Goal: Find specific page/section: Find specific page/section

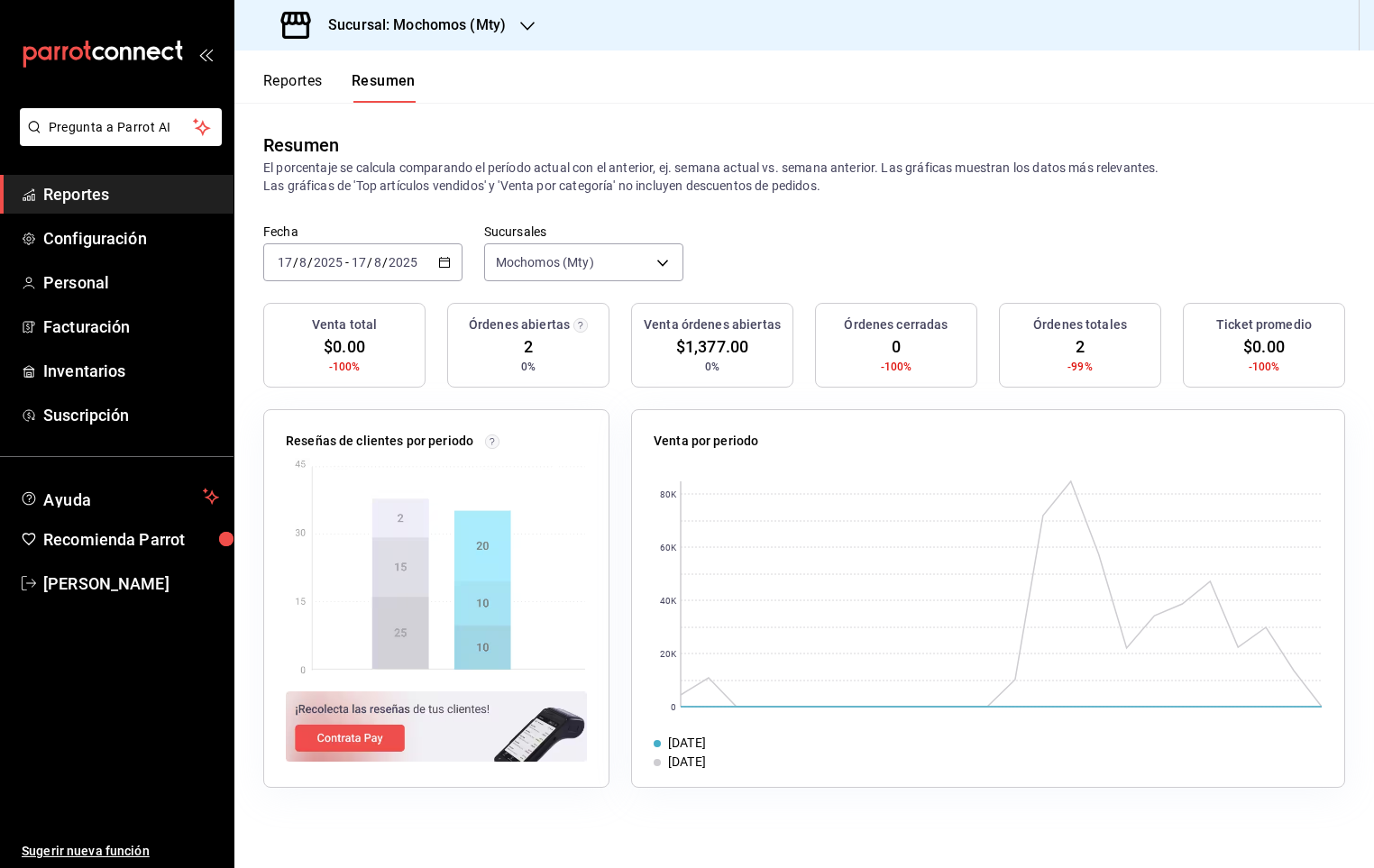
click at [177, 196] on span "Reportes" at bounding box center [131, 195] width 176 height 25
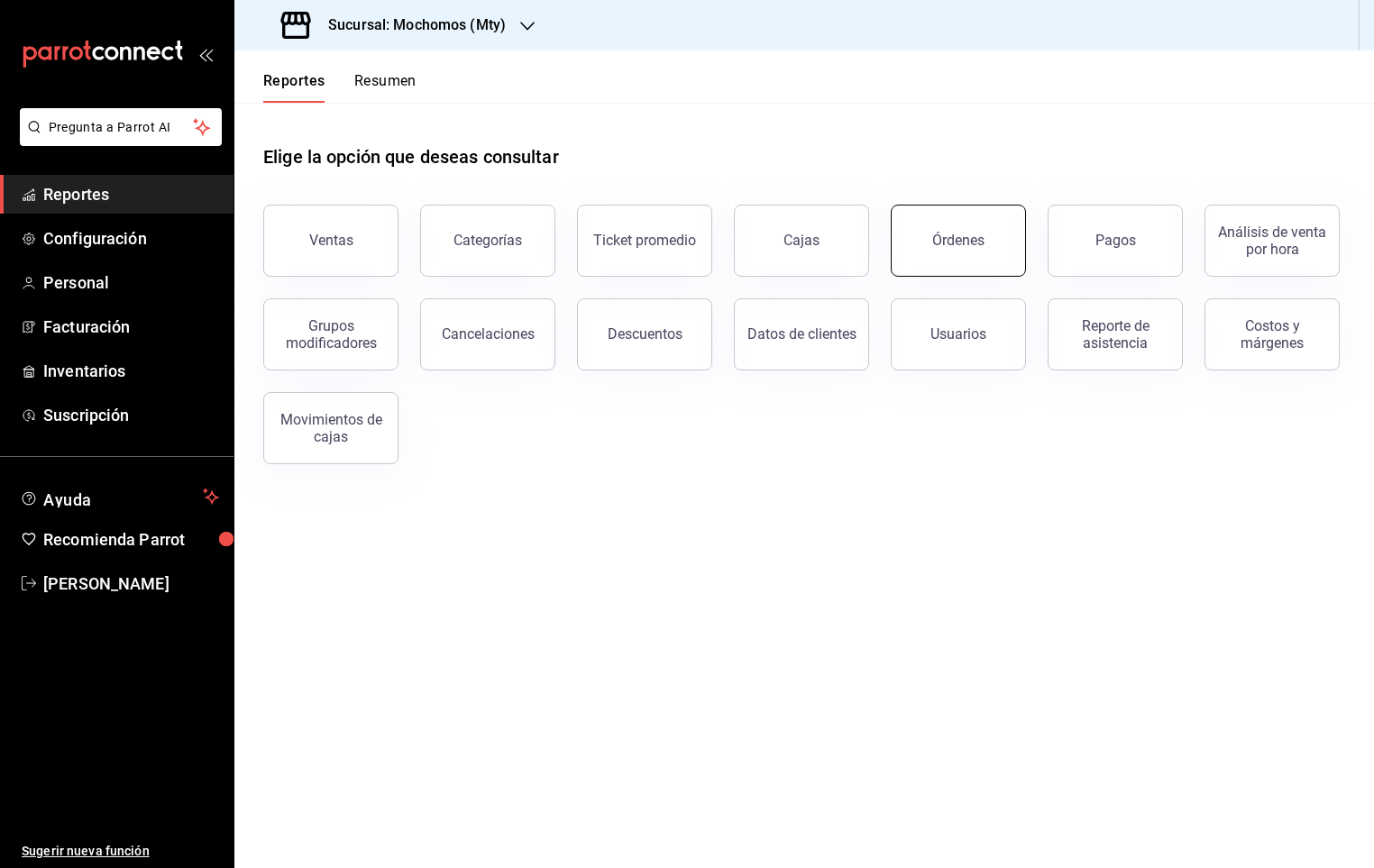
click at [928, 233] on button "Órdenes" at bounding box center [958, 241] width 135 height 72
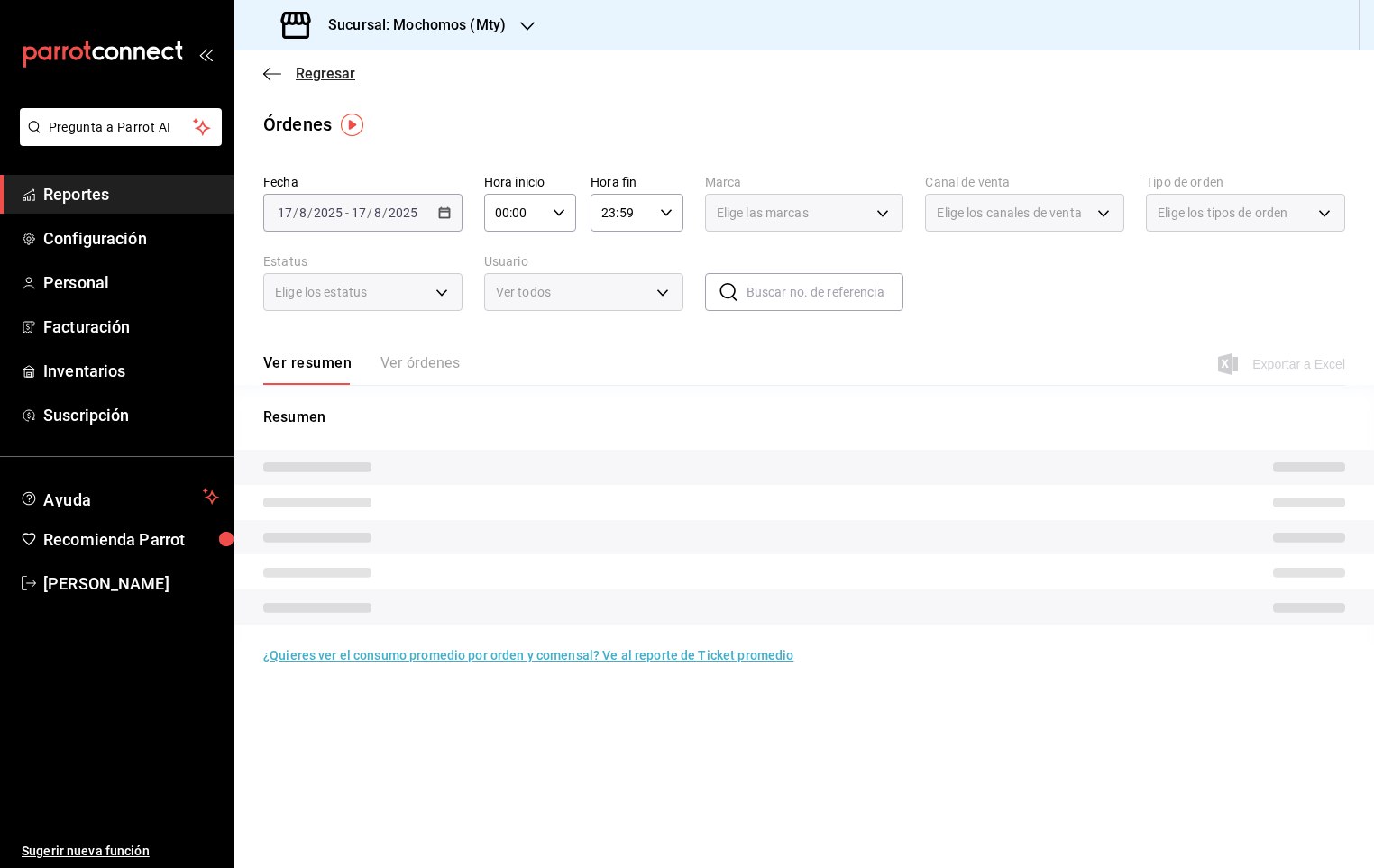
click at [263, 79] on icon "button" at bounding box center [272, 73] width 18 height 16
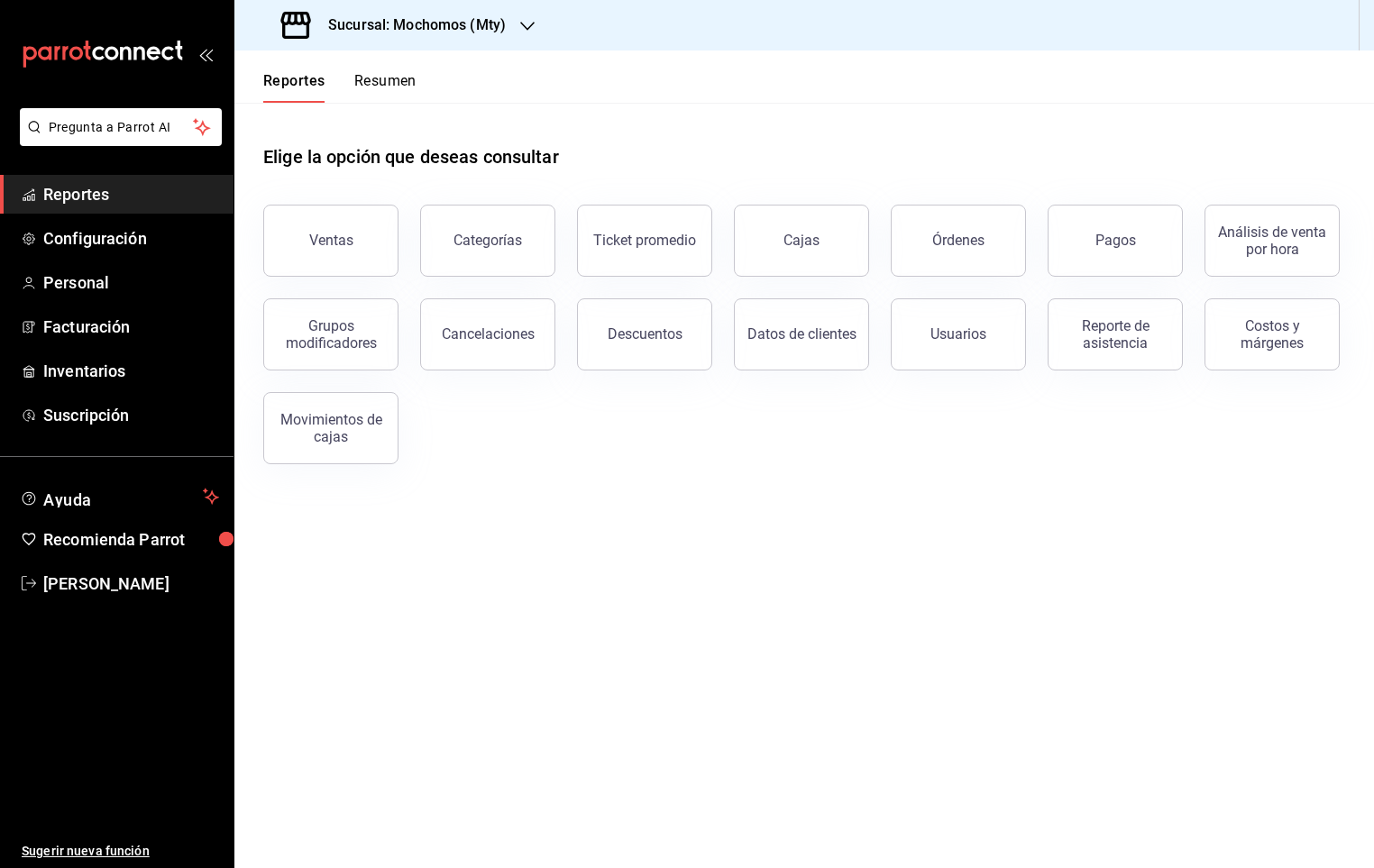
click at [368, 100] on button "Resumen" at bounding box center [385, 87] width 62 height 30
